Goal: Navigation & Orientation: Find specific page/section

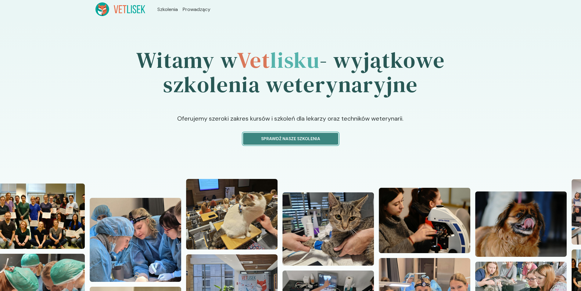
click at [285, 139] on p "Sprawdź nasze szkolenia" at bounding box center [290, 139] width 85 height 6
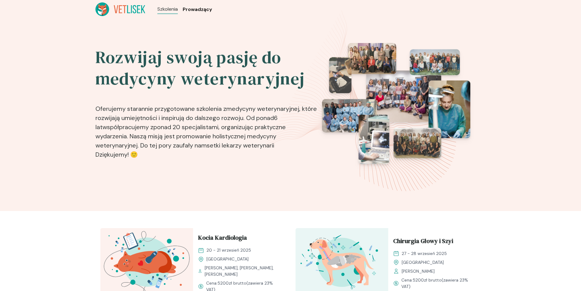
click at [196, 10] on span "Prowadzący" at bounding box center [197, 9] width 29 height 7
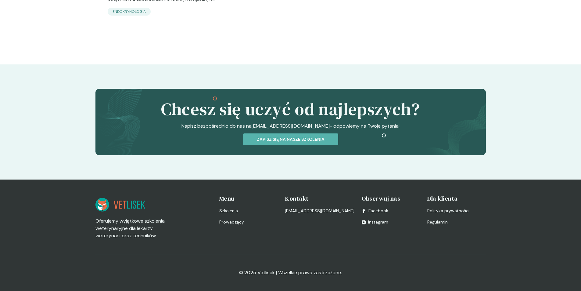
scroll to position [1953, 0]
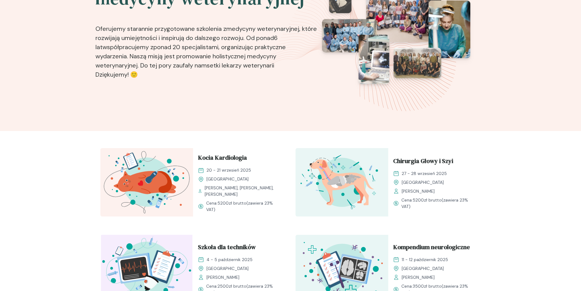
scroll to position [214, 0]
